Goal: Contribute content

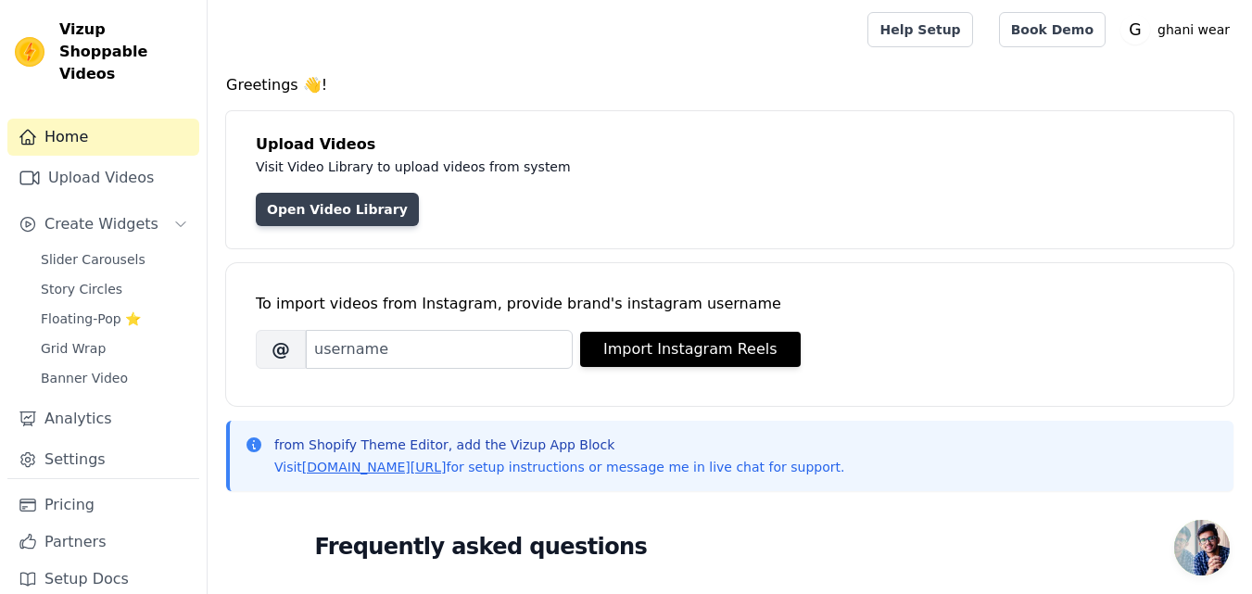
click at [339, 209] on link "Open Video Library" at bounding box center [337, 209] width 163 height 33
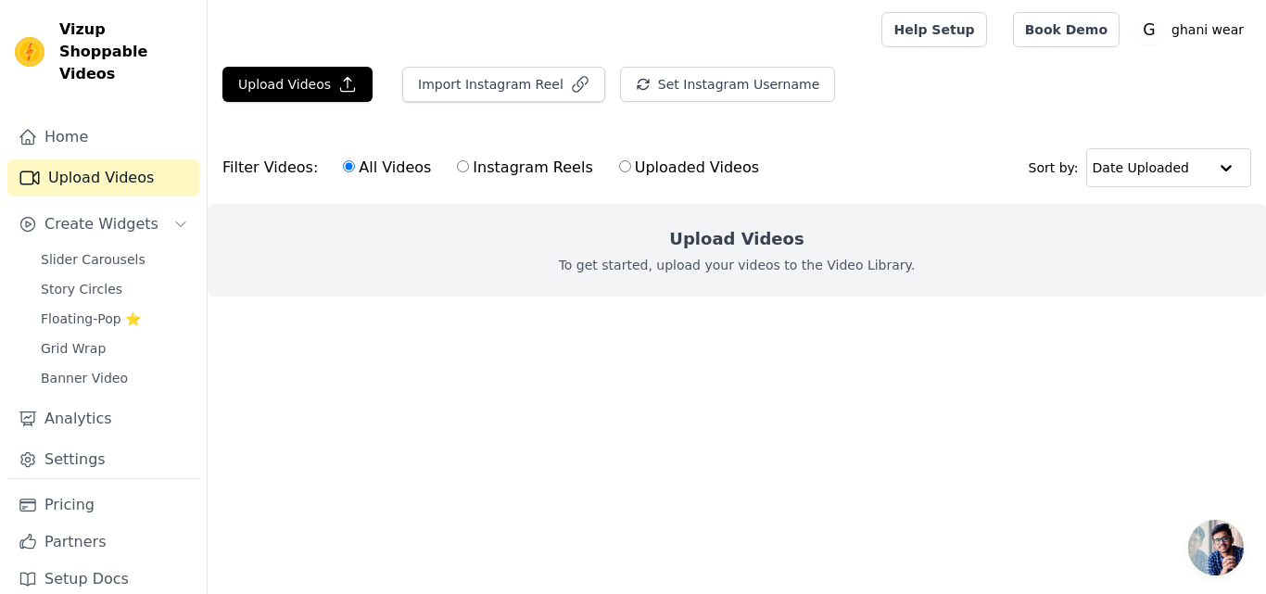
click at [729, 238] on h2 "Upload Videos" at bounding box center [736, 239] width 134 height 26
click at [338, 83] on icon "button" at bounding box center [347, 84] width 19 height 19
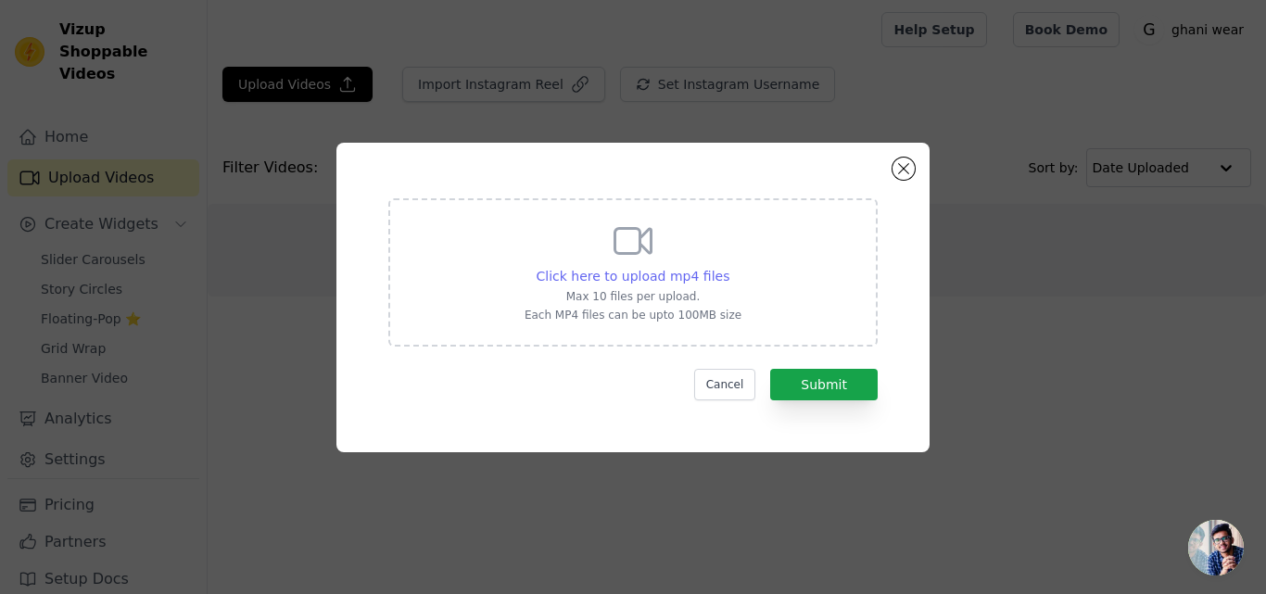
click at [642, 271] on span "Click here to upload mp4 files" at bounding box center [634, 276] width 194 height 15
click at [729, 267] on input "Click here to upload mp4 files Max 10 files per upload. Each MP4 files can be u…" at bounding box center [729, 266] width 1 height 1
type input "C:\fakepath\black white grey .mp4"
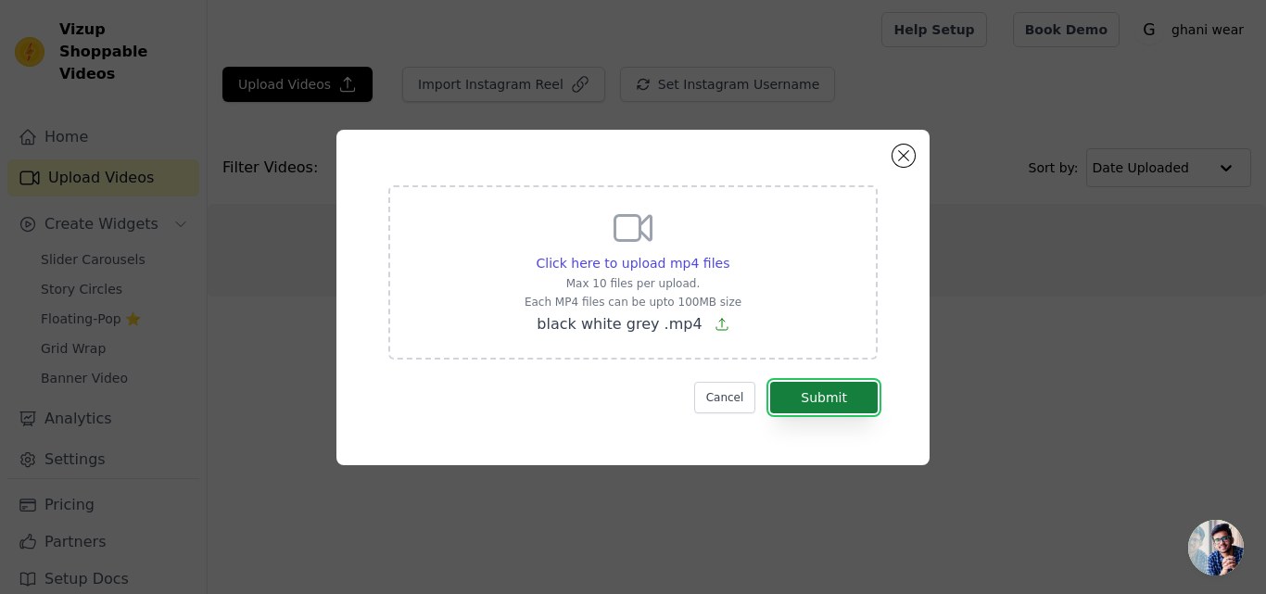
click at [816, 394] on button "Submit" at bounding box center [824, 398] width 108 height 32
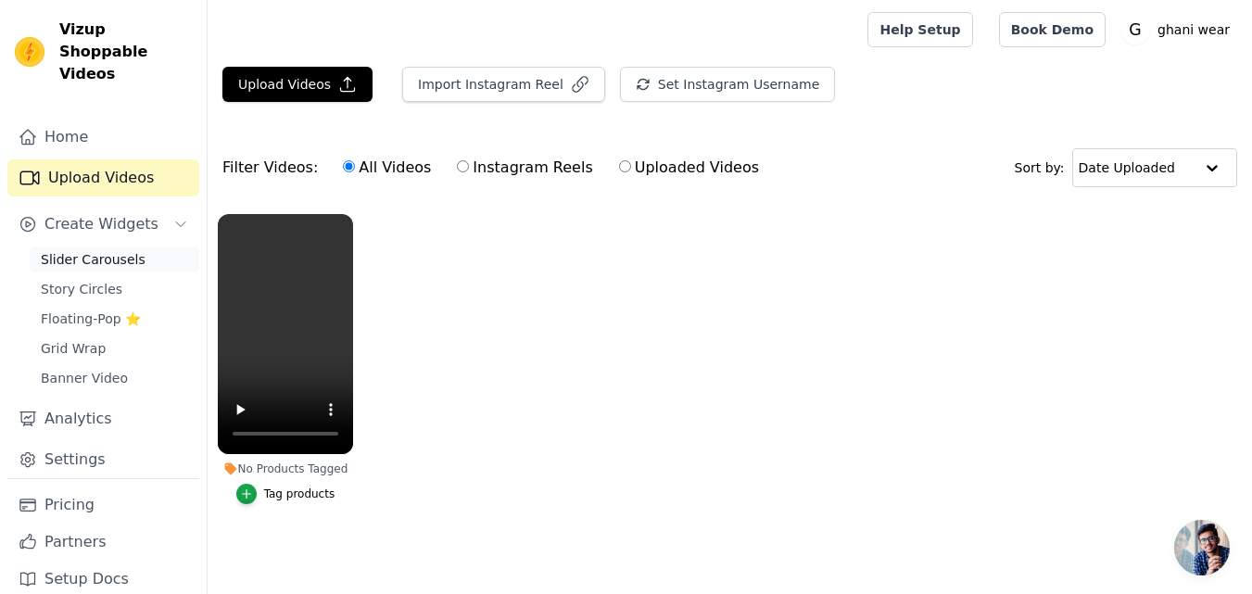
click at [58, 250] on span "Slider Carousels" at bounding box center [93, 259] width 105 height 19
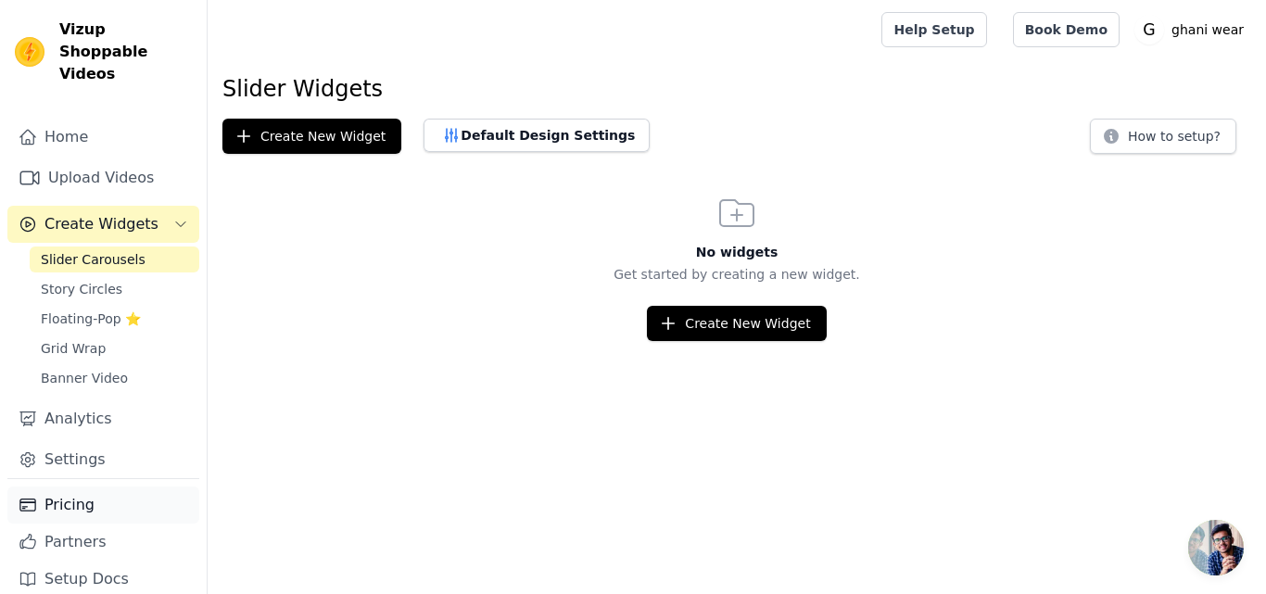
click at [110, 489] on link "Pricing" at bounding box center [103, 505] width 192 height 37
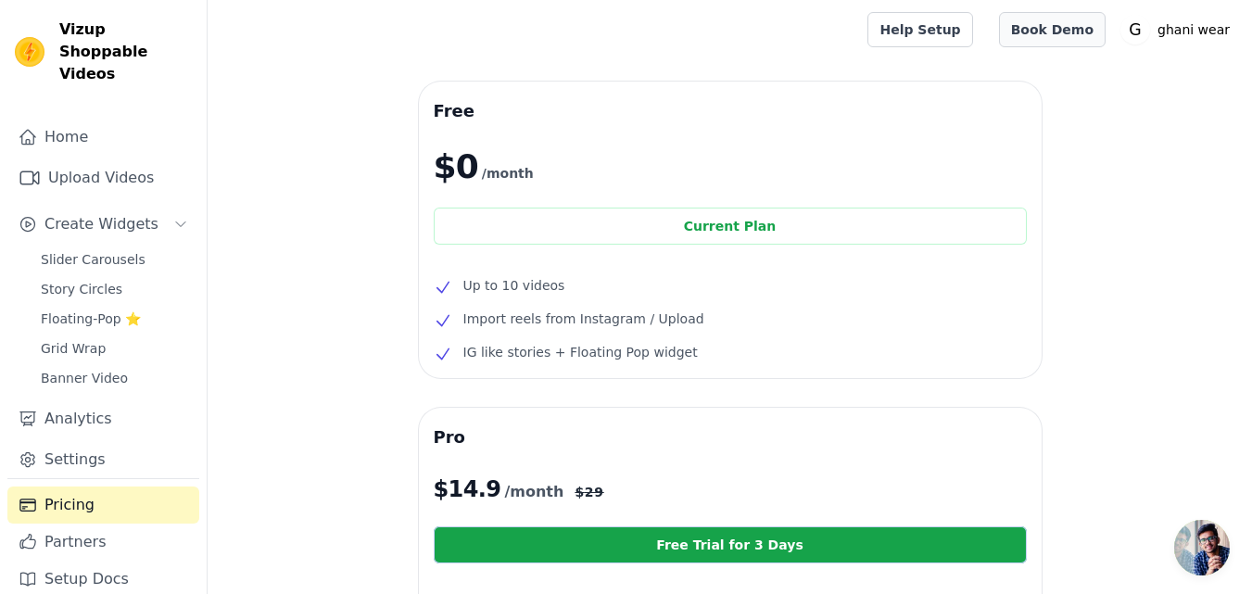
click at [1055, 42] on link "Book Demo" at bounding box center [1052, 29] width 107 height 35
